Goal: Transaction & Acquisition: Download file/media

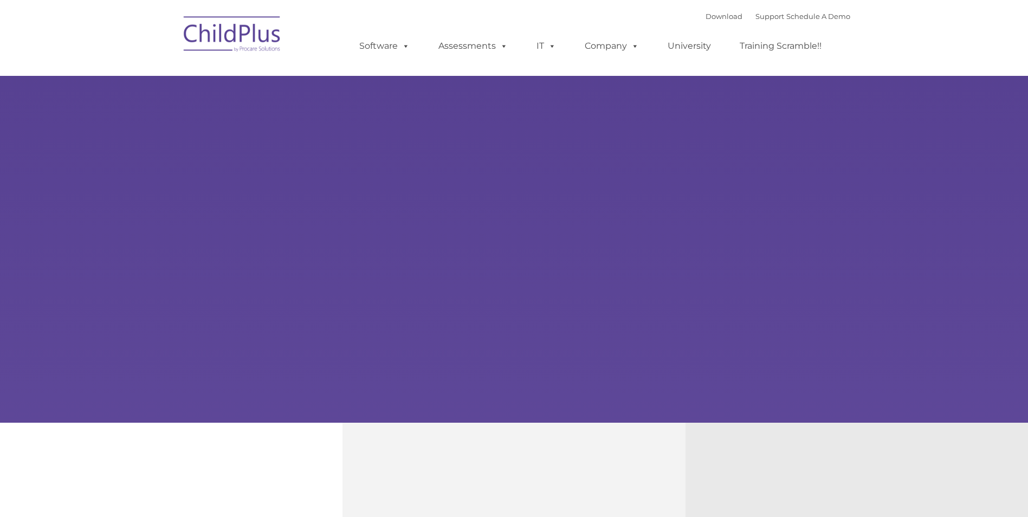
type input ""
select select "MEDIUM"
type input ""
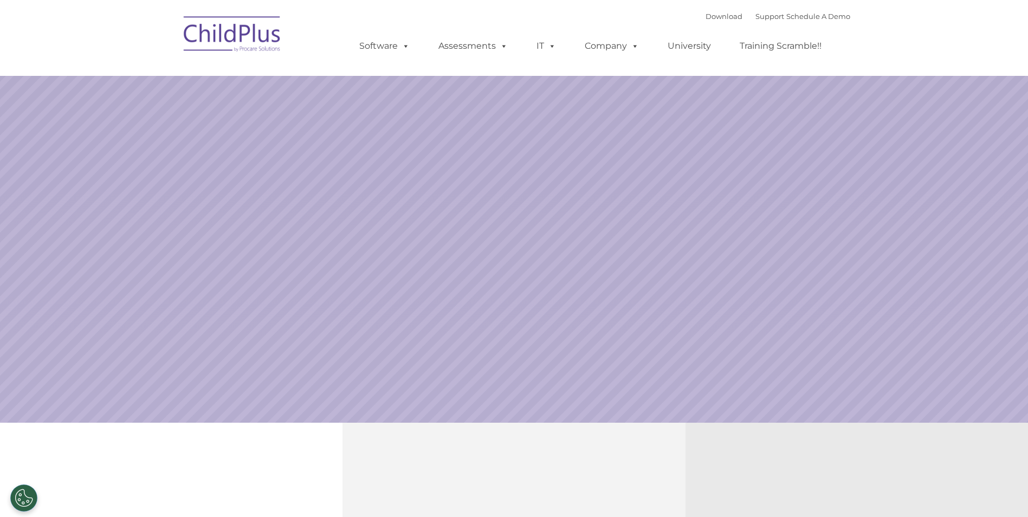
select select "MEDIUM"
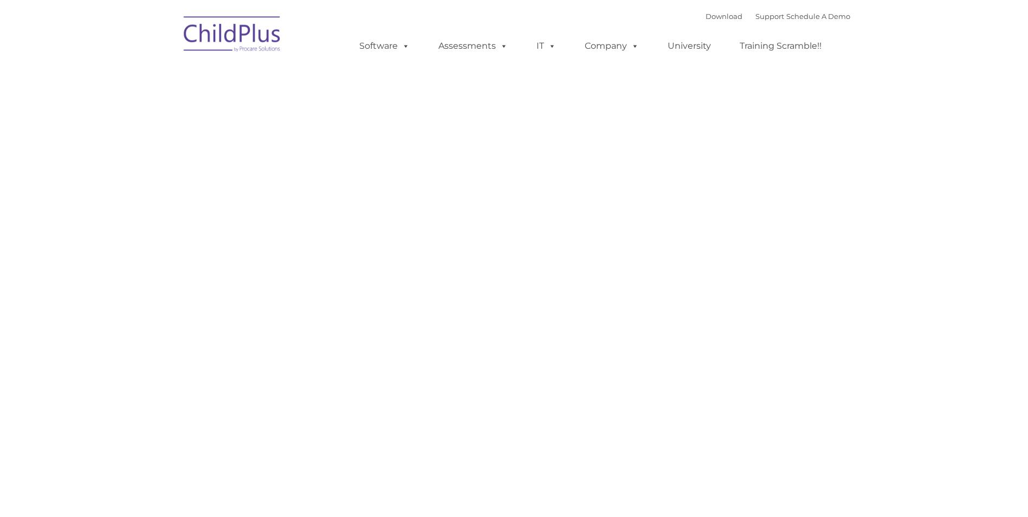
type input ""
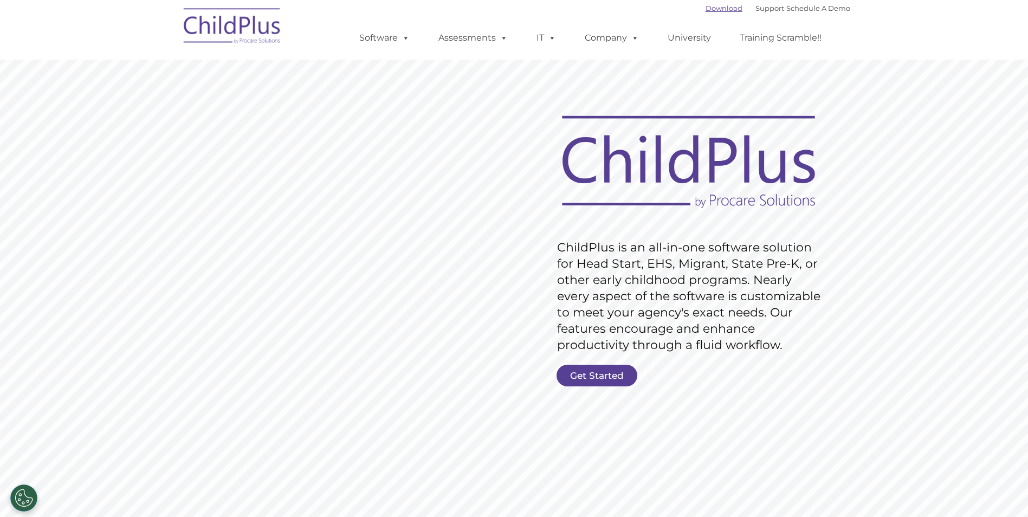
click at [707, 12] on link "Download" at bounding box center [724, 8] width 37 height 9
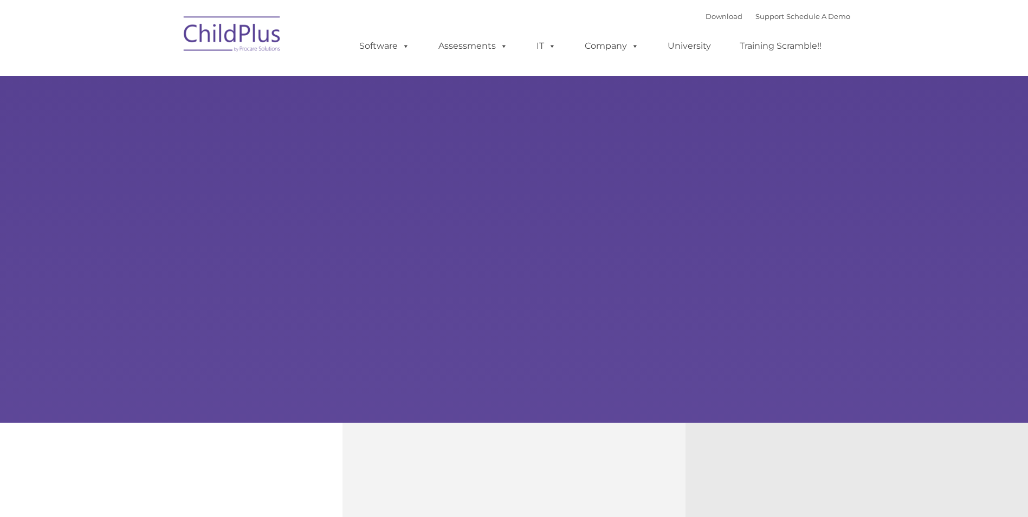
type input ""
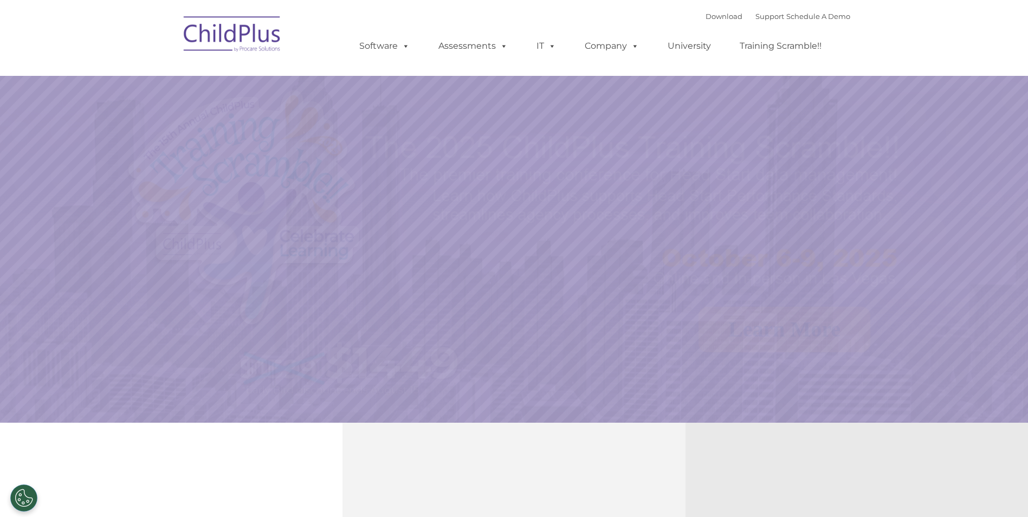
select select "MEDIUM"
